Goal: Book appointment/travel/reservation

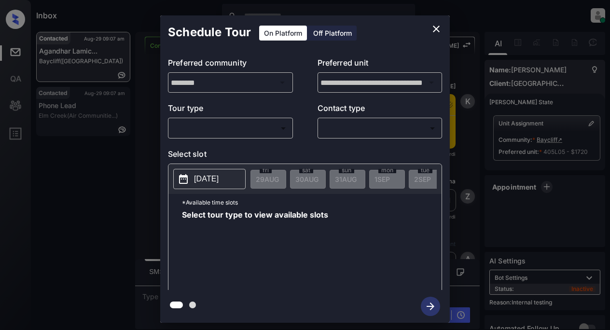
scroll to position [2647, 0]
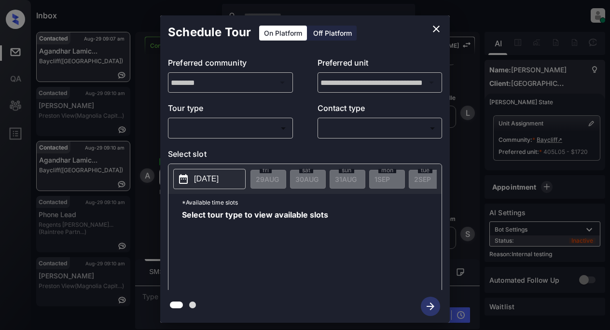
click at [195, 130] on body "Inbox Lyzzelle M. Ceralde Online Set yourself offline Set yourself on break Pro…" at bounding box center [305, 165] width 610 height 330
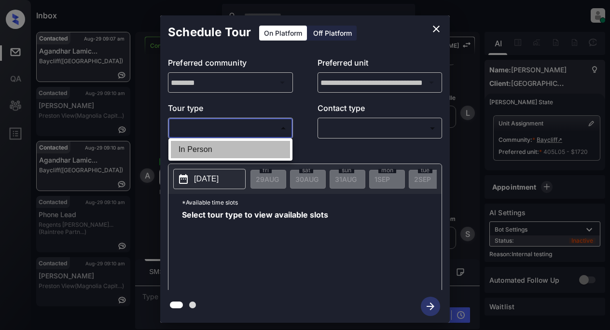
click at [198, 148] on li "In Person" at bounding box center [230, 149] width 119 height 17
type input "********"
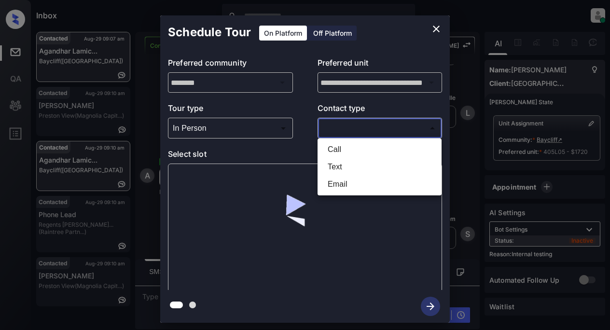
click at [358, 130] on body "Inbox Lyzzelle M. Ceralde Online Set yourself offline Set yourself on break Pro…" at bounding box center [305, 165] width 610 height 330
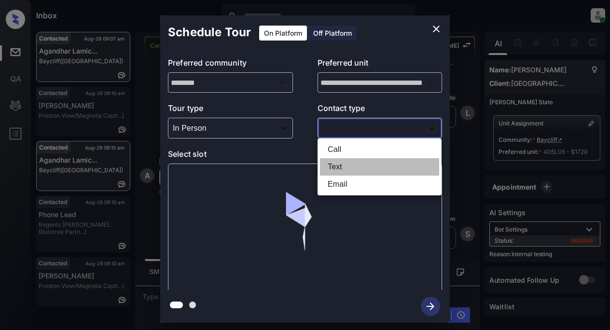
click at [338, 167] on li "Text" at bounding box center [379, 166] width 119 height 17
type input "****"
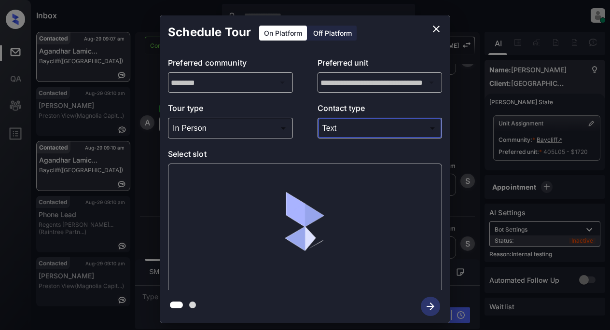
scroll to position [2709, 0]
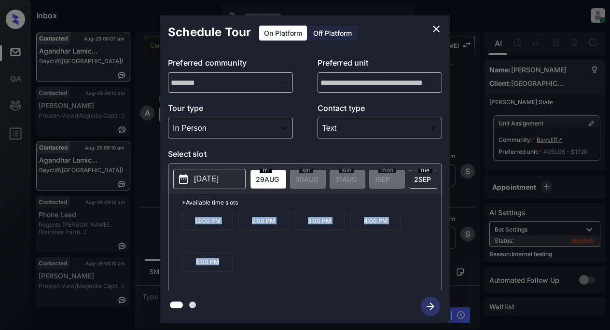
drag, startPoint x: 184, startPoint y: 224, endPoint x: 233, endPoint y: 269, distance: 66.3
click at [233, 269] on div "12:00 PM 2:00 PM 3:00 PM 4:00 PM 5:00 PM" at bounding box center [312, 249] width 260 height 77
copy div "12:00 PM 2:00 PM 3:00 PM 4:00 PM 5:00 PM"
click at [436, 27] on icon "close" at bounding box center [437, 29] width 12 height 12
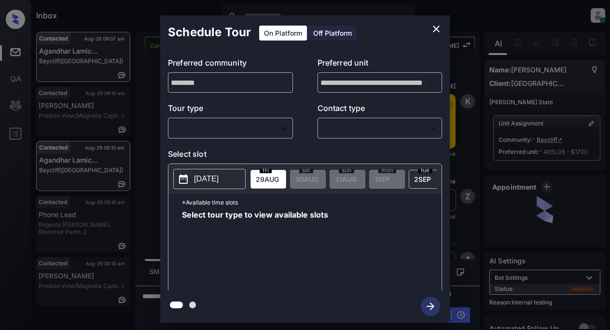
scroll to position [2831, 0]
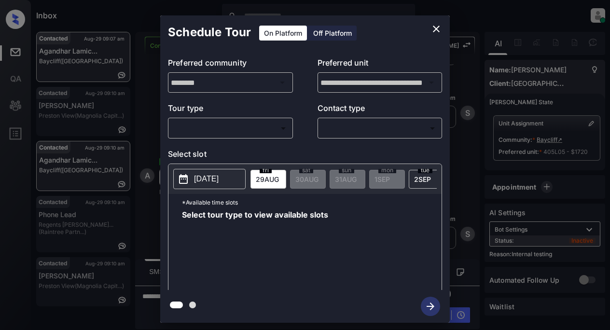
click at [214, 179] on p "[DATE]" at bounding box center [206, 179] width 25 height 12
click at [439, 29] on icon "close" at bounding box center [437, 29] width 12 height 12
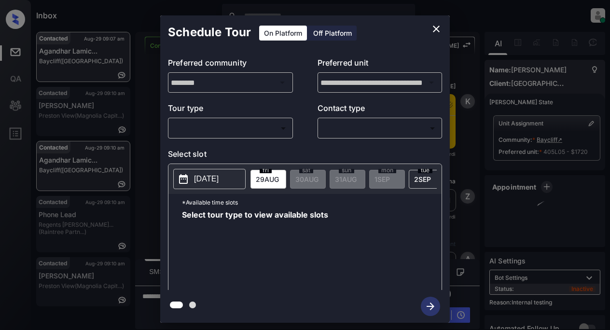
scroll to position [2831, 0]
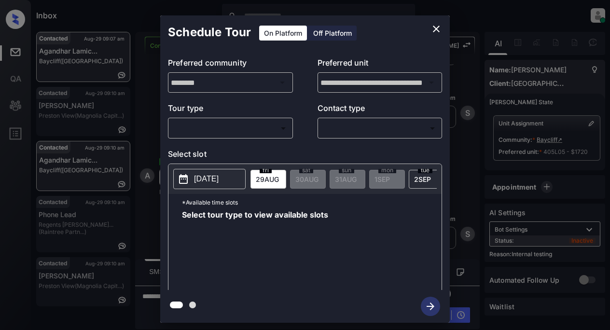
click at [233, 126] on body "Inbox Lyzzelle M. Ceralde Online Set yourself offline Set yourself on break Pro…" at bounding box center [305, 165] width 610 height 330
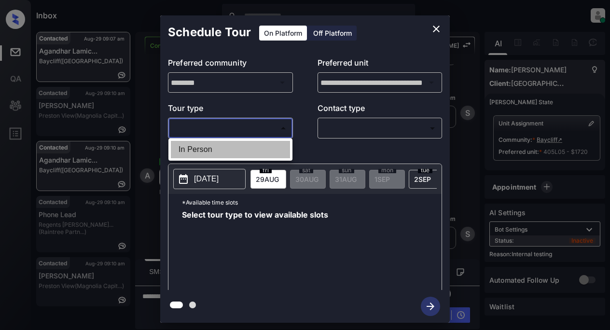
click at [208, 151] on li "In Person" at bounding box center [230, 149] width 119 height 17
type input "********"
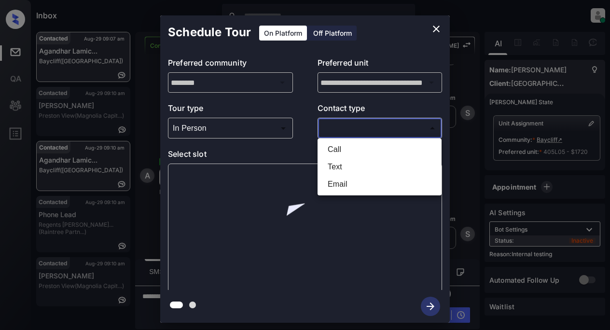
click at [341, 126] on body "Inbox Lyzzelle M. Ceralde Online Set yourself offline Set yourself on break Pro…" at bounding box center [305, 165] width 610 height 330
click at [343, 164] on li "Text" at bounding box center [379, 166] width 119 height 17
type input "****"
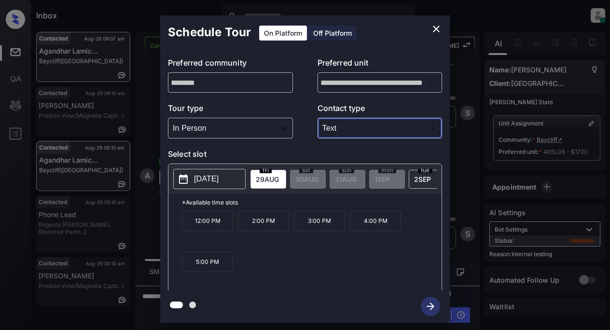
click at [210, 180] on p "[DATE]" at bounding box center [206, 179] width 25 height 12
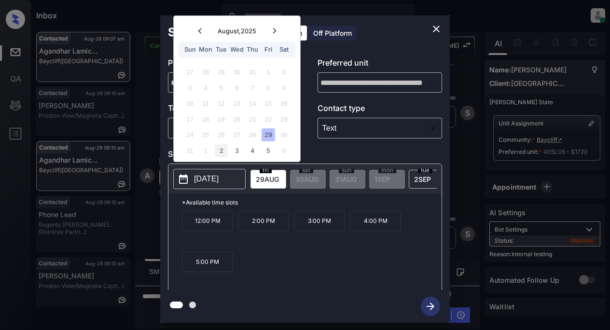
click at [227, 149] on div "2" at bounding box center [221, 150] width 13 height 13
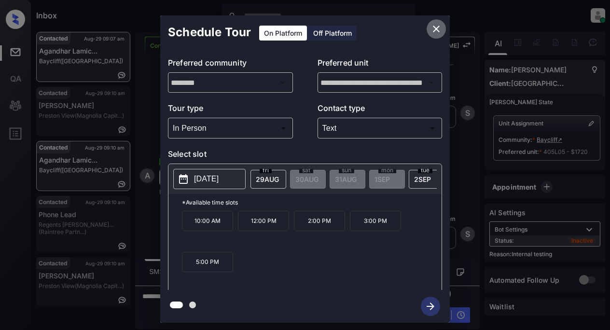
click at [433, 28] on icon "close" at bounding box center [437, 29] width 12 height 12
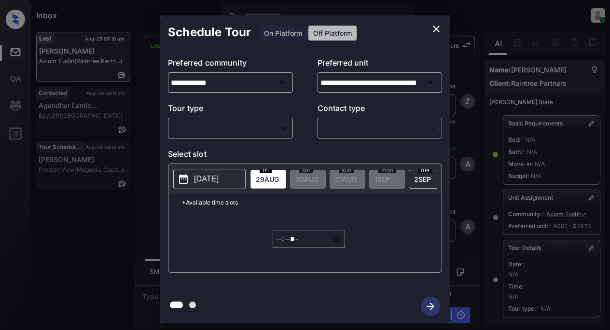
scroll to position [260, 0]
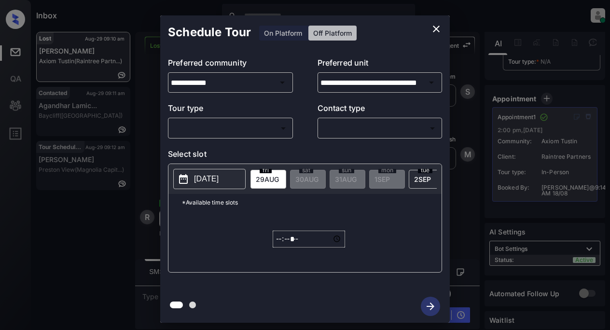
click at [266, 129] on body "Inbox Lyzzelle M. Ceralde Online Set yourself offline Set yourself on break Pro…" at bounding box center [305, 165] width 610 height 330
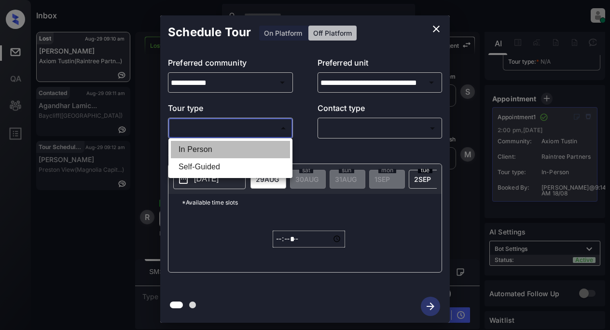
click at [207, 154] on li "In Person" at bounding box center [230, 149] width 119 height 17
type input "********"
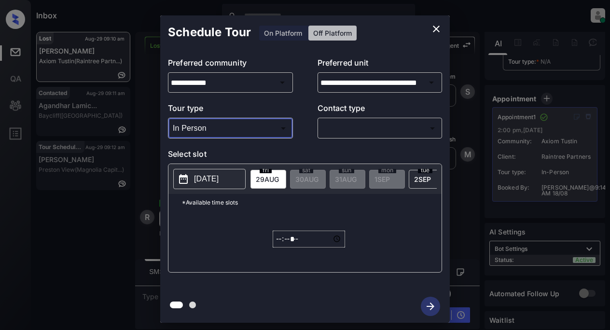
click at [347, 128] on body "Inbox Lyzzelle M. Ceralde Online Set yourself offline Set yourself on break Pro…" at bounding box center [305, 165] width 610 height 330
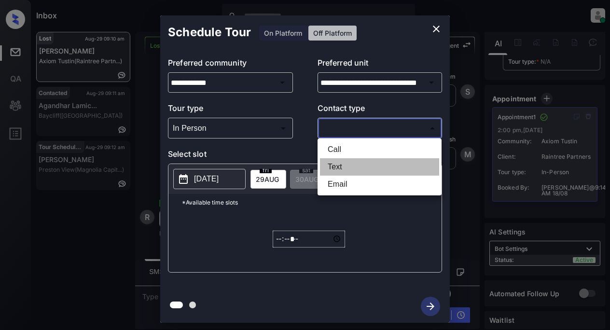
click at [328, 168] on li "Text" at bounding box center [379, 166] width 119 height 17
type input "****"
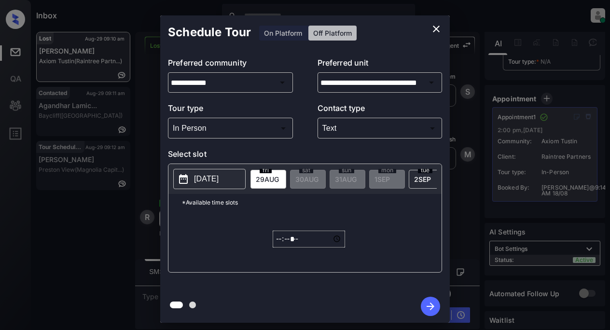
click at [215, 181] on p "2025-08-28" at bounding box center [206, 179] width 25 height 12
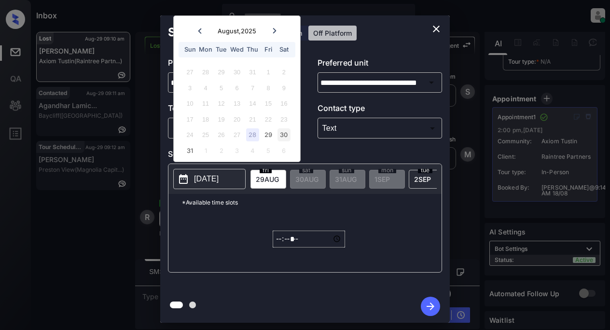
click at [281, 134] on div "30" at bounding box center [284, 134] width 13 height 13
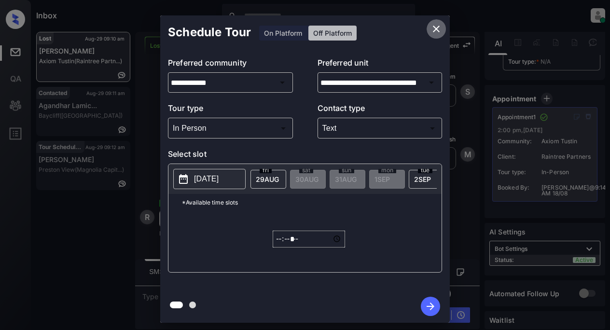
click at [435, 29] on icon "close" at bounding box center [437, 29] width 12 height 12
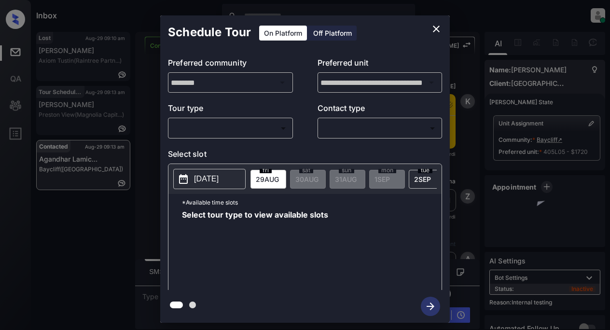
scroll to position [2993, 0]
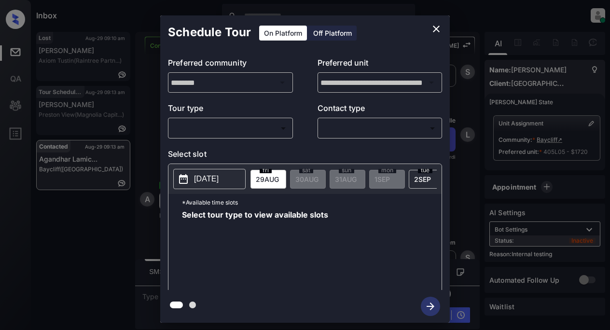
click at [241, 127] on body "Inbox Lyzzelle [PERSON_NAME] Online Set yourself offline Set yourself on break …" at bounding box center [305, 165] width 610 height 330
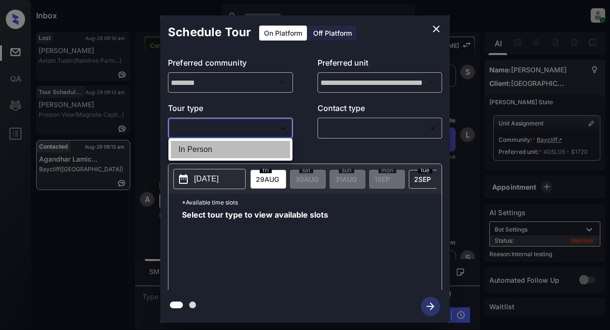
click at [209, 153] on li "In Person" at bounding box center [230, 149] width 119 height 17
type input "********"
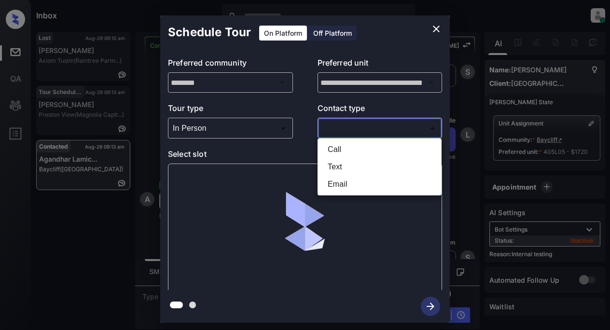
click at [334, 129] on body "Inbox Lyzzelle M. Ceralde Online Set yourself offline Set yourself on break Pro…" at bounding box center [305, 165] width 610 height 330
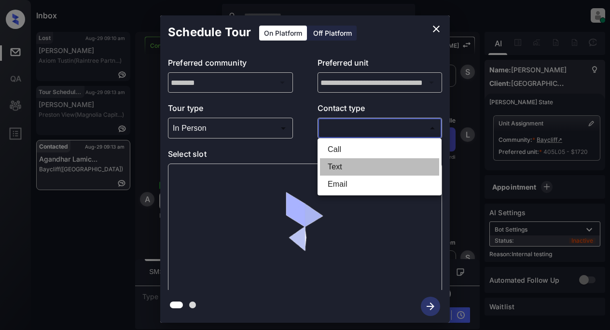
click at [336, 169] on li "Text" at bounding box center [379, 166] width 119 height 17
type input "****"
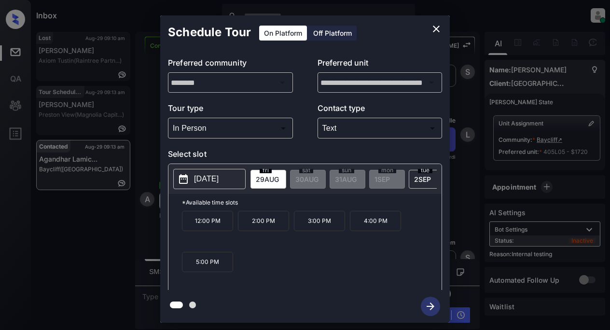
click at [198, 270] on p "5:00 PM" at bounding box center [207, 262] width 51 height 20
click at [428, 306] on icon "button" at bounding box center [431, 307] width 8 height 8
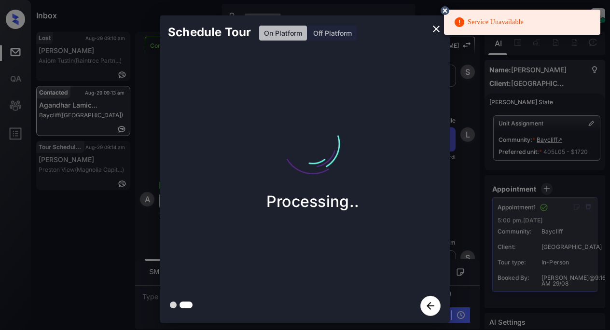
click at [424, 86] on div "Processing.." at bounding box center [312, 169] width 305 height 240
click at [446, 11] on circle at bounding box center [445, 11] width 6 height 6
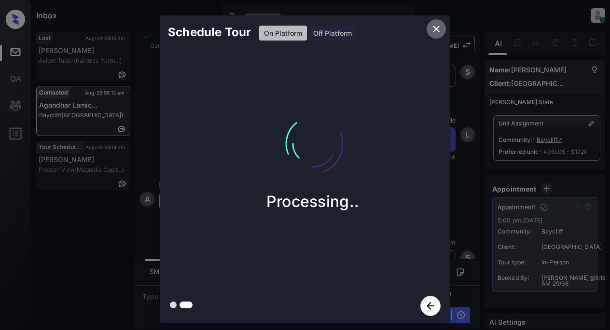
click at [436, 28] on icon "close" at bounding box center [437, 29] width 12 height 12
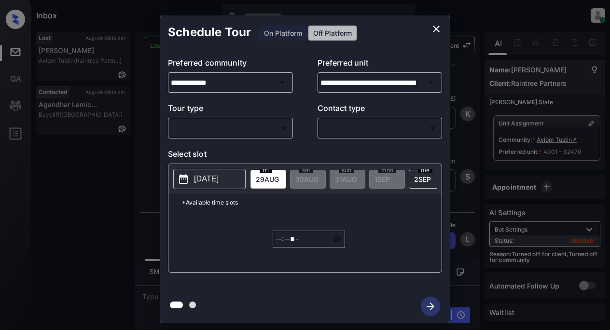
scroll to position [6967, 0]
click at [282, 31] on div "Schedule Tour On Platform Off Platform" at bounding box center [305, 32] width 290 height 34
click at [433, 27] on icon "close" at bounding box center [437, 29] width 12 height 12
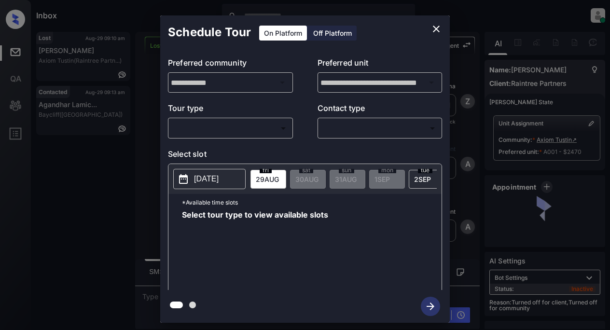
scroll to position [6967, 0]
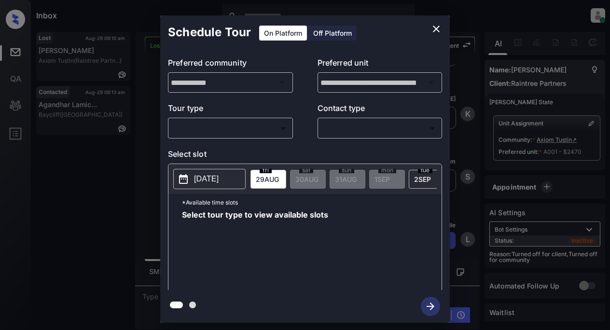
click at [224, 128] on body "Inbox Lyzzelle M. Ceralde Online Set yourself offline Set yourself on break Pro…" at bounding box center [305, 165] width 610 height 330
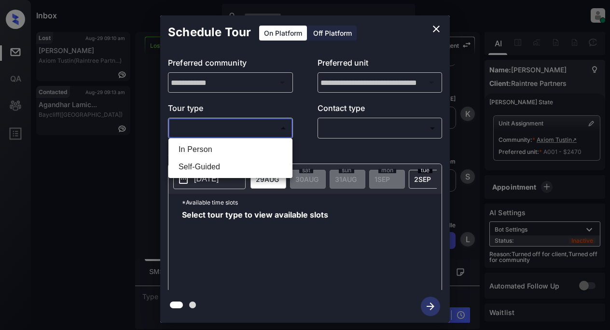
click at [204, 151] on li "In Person" at bounding box center [230, 149] width 119 height 17
type input "********"
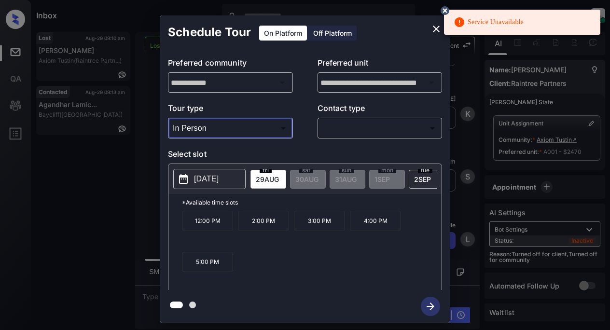
click at [348, 132] on body "Service Unavailable Inbox Lyzzelle M. Ceralde Online Set yourself offline Set y…" at bounding box center [305, 165] width 610 height 330
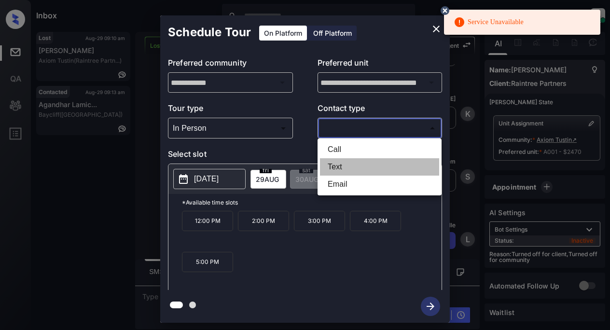
click at [345, 165] on li "Text" at bounding box center [379, 166] width 119 height 17
type input "****"
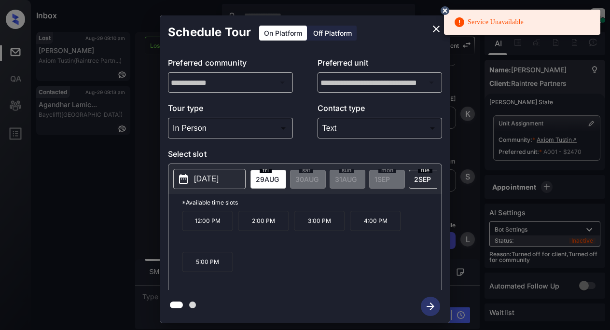
click at [193, 183] on button "2025-08-29" at bounding box center [209, 179] width 72 height 20
click at [435, 31] on icon "close" at bounding box center [437, 29] width 12 height 12
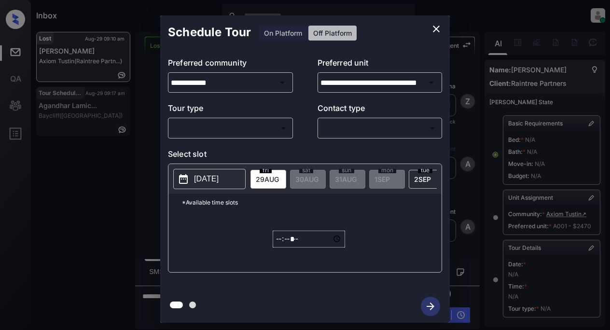
scroll to position [193, 0]
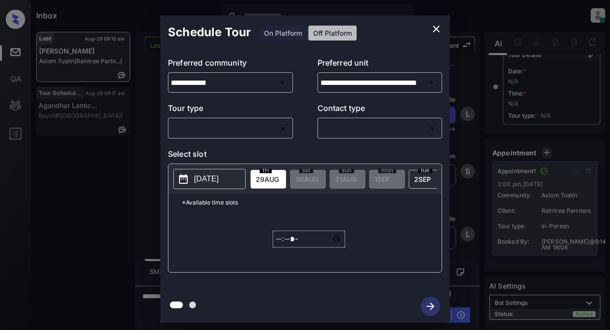
click at [274, 32] on div "Schedule Tour On Platform Off Platform" at bounding box center [305, 32] width 290 height 34
click at [432, 29] on icon "close" at bounding box center [437, 29] width 12 height 12
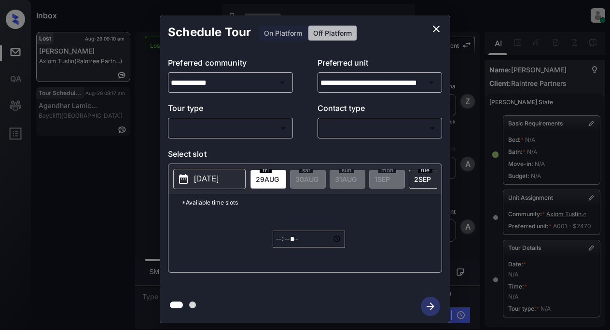
scroll to position [164, 0]
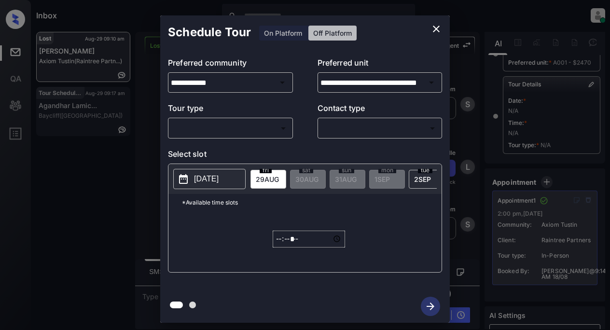
drag, startPoint x: 437, startPoint y: 27, endPoint x: 383, endPoint y: 41, distance: 55.8
click at [383, 41] on div "Schedule Tour On Platform Off Platform" at bounding box center [305, 32] width 290 height 34
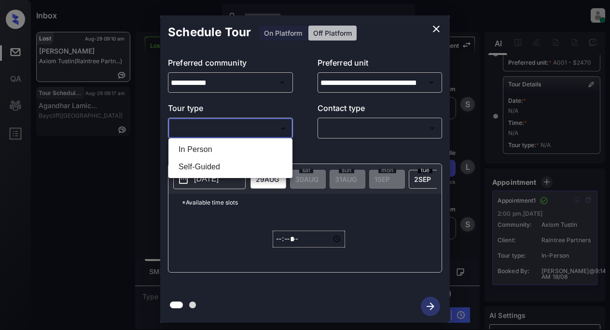
click at [216, 128] on body "Inbox Lyzzelle [PERSON_NAME] Online Set yourself offline Set yourself on break …" at bounding box center [305, 165] width 610 height 330
click at [204, 151] on li "In Person" at bounding box center [230, 149] width 119 height 17
type input "********"
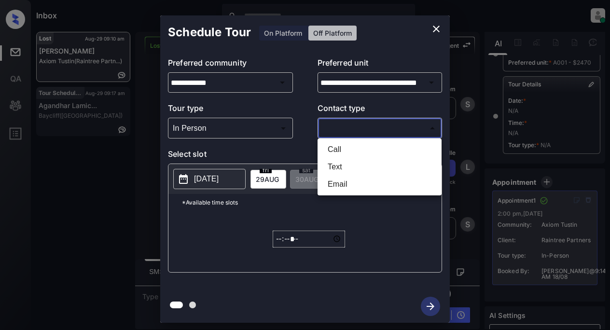
click at [334, 133] on body "Inbox Lyzzelle [PERSON_NAME] Online Set yourself offline Set yourself on break …" at bounding box center [305, 165] width 610 height 330
click at [334, 167] on li "Text" at bounding box center [379, 166] width 119 height 17
type input "****"
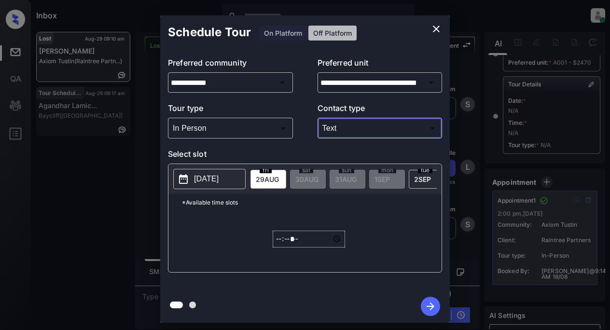
click at [215, 182] on p "[DATE]" at bounding box center [206, 179] width 25 height 12
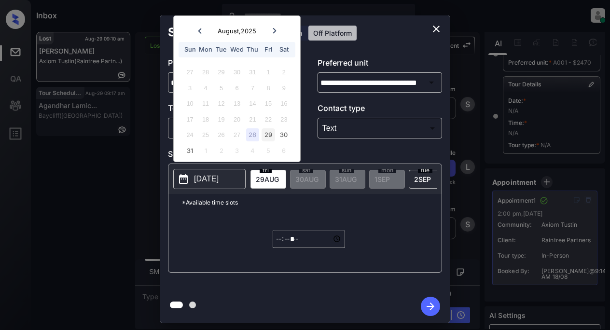
click at [270, 138] on div "29" at bounding box center [268, 134] width 13 height 13
click at [278, 245] on input "*****" at bounding box center [309, 239] width 72 height 17
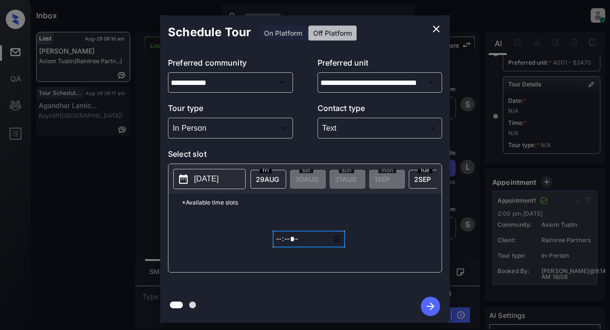
type input "*****"
click at [425, 303] on icon "button" at bounding box center [430, 306] width 19 height 19
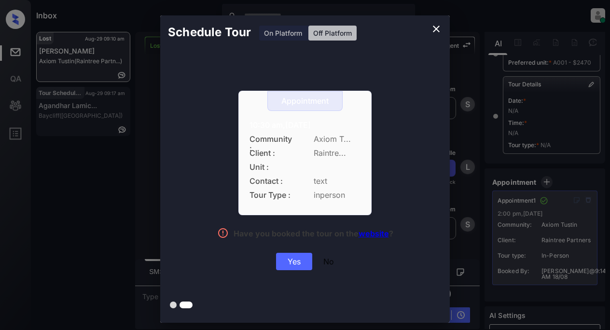
click at [438, 28] on icon "close" at bounding box center [436, 29] width 7 height 7
